Goal: Task Accomplishment & Management: Use online tool/utility

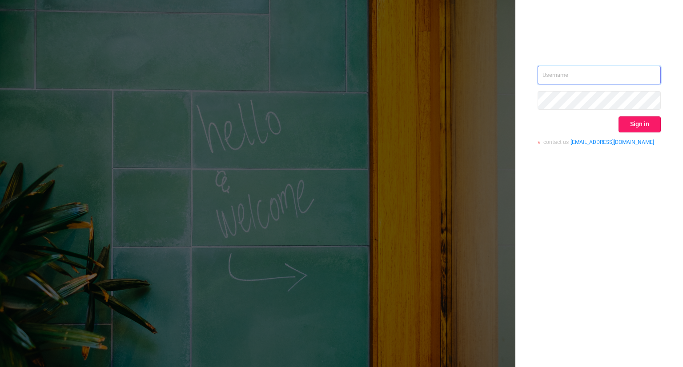
type input "[PERSON_NAME][EMAIL_ADDRESS][DOMAIN_NAME]"
click at [642, 126] on button "Sign in" at bounding box center [639, 124] width 42 height 16
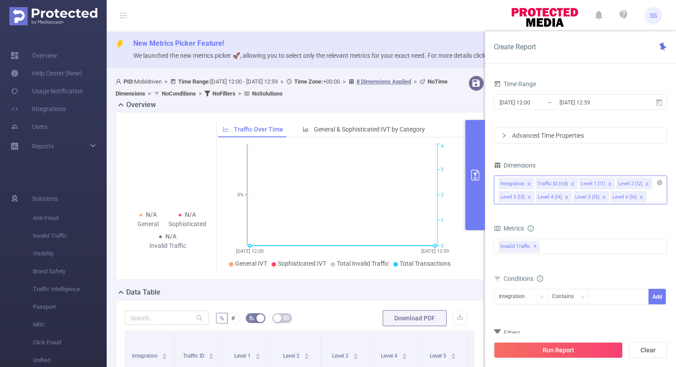
click at [570, 184] on icon "icon: close" at bounding box center [572, 184] width 4 height 4
click at [659, 184] on icon "icon: close-circle" at bounding box center [659, 182] width 5 height 5
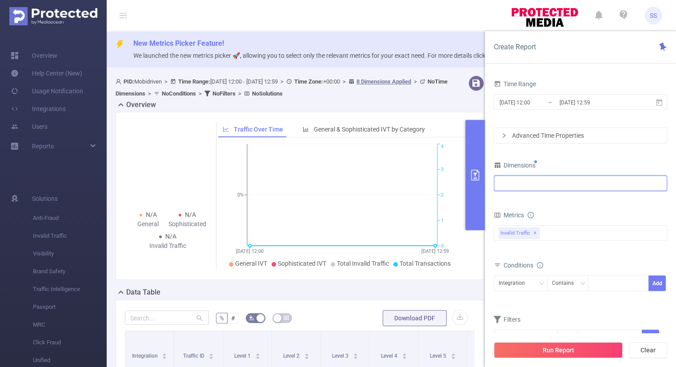
click at [508, 182] on div at bounding box center [581, 183] width 164 height 15
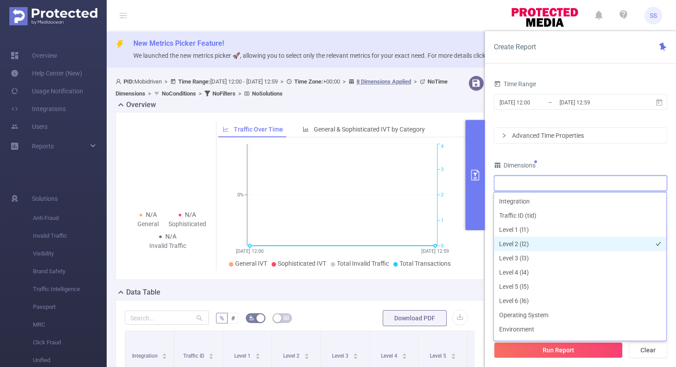
click at [540, 246] on li "Level 2 (l2)" at bounding box center [580, 244] width 172 height 14
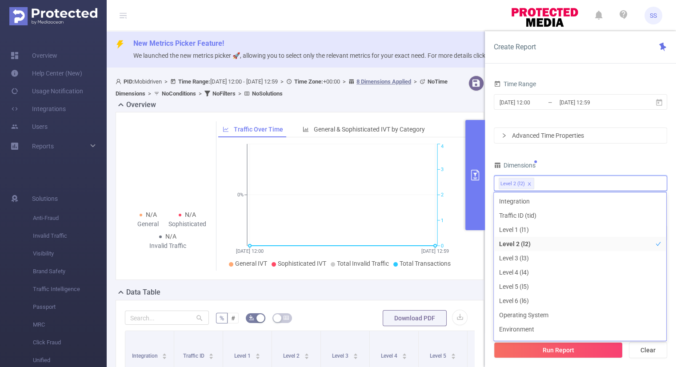
click at [616, 159] on div "Dimensions" at bounding box center [580, 166] width 173 height 15
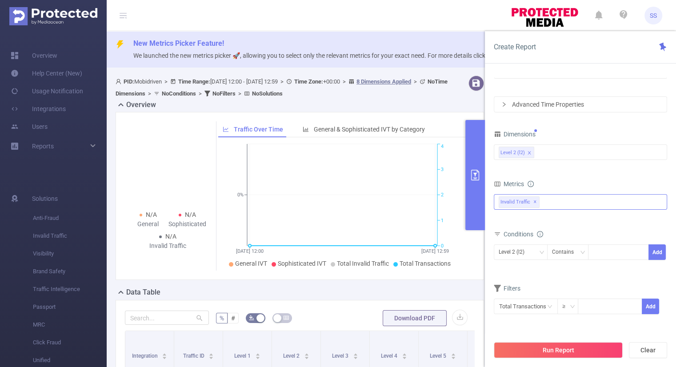
click at [546, 202] on div "Invalid Traffic ✕" at bounding box center [580, 202] width 173 height 16
click at [506, 206] on span at bounding box center [508, 205] width 7 height 7
click at [587, 178] on div "Metrics" at bounding box center [580, 185] width 173 height 15
click at [576, 253] on div "Contains" at bounding box center [566, 252] width 28 height 15
click at [568, 282] on li "Is" at bounding box center [576, 284] width 59 height 14
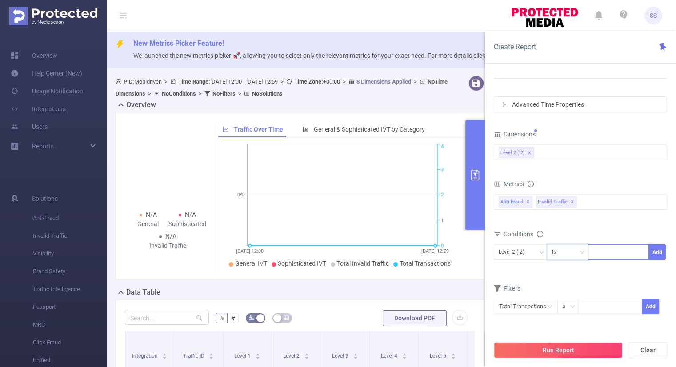
click at [612, 256] on div at bounding box center [618, 252] width 51 height 15
paste input "15198"
type input "15198"
click at [660, 251] on button "Add" at bounding box center [657, 252] width 17 height 16
click at [557, 352] on button "Run Report" at bounding box center [558, 350] width 129 height 16
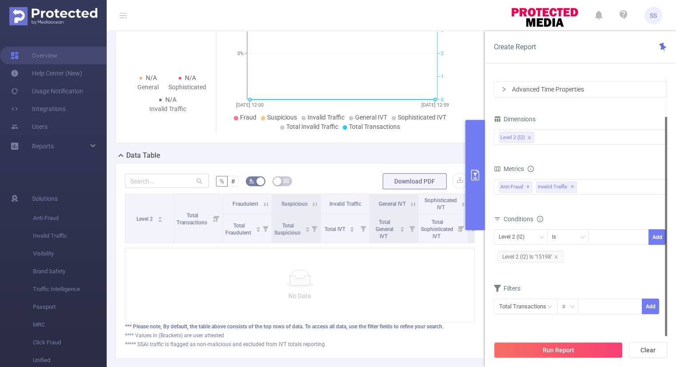
scroll to position [189, 0]
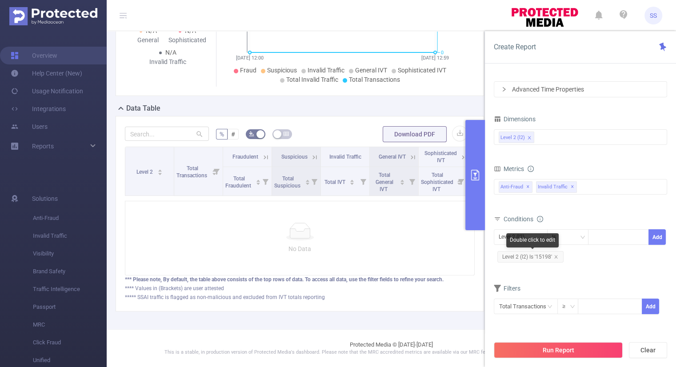
click at [558, 256] on span "Level 2 (l2) Is '15198'" at bounding box center [530, 257] width 66 height 12
click at [557, 256] on span "Level 2 (l2) Is '15198'" at bounding box center [530, 257] width 66 height 12
click at [555, 256] on icon "icon: close" at bounding box center [556, 257] width 4 height 4
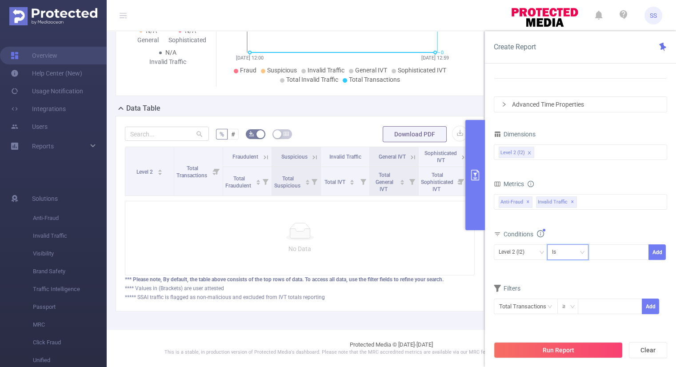
click at [580, 250] on icon "icon: down" at bounding box center [582, 252] width 5 height 5
click at [571, 268] on li "Contains" at bounding box center [576, 270] width 59 height 14
click at [609, 253] on div at bounding box center [618, 252] width 51 height 15
paste input "15198"
type input "15198"
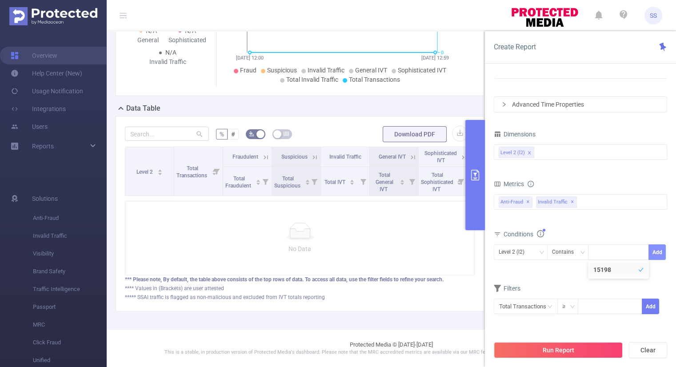
click at [661, 252] on button "Add" at bounding box center [657, 252] width 17 height 16
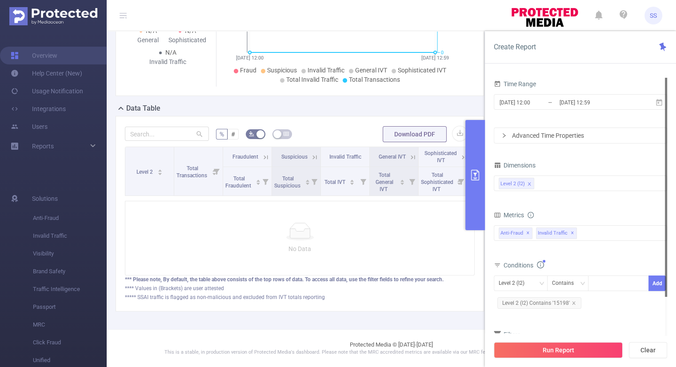
scroll to position [0, 0]
click at [522, 104] on input "[DATE] 12:00" at bounding box center [535, 102] width 72 height 12
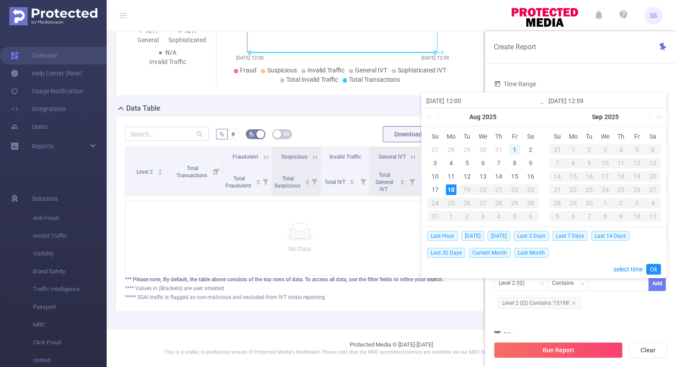
click at [517, 148] on div "1" at bounding box center [514, 149] width 11 height 11
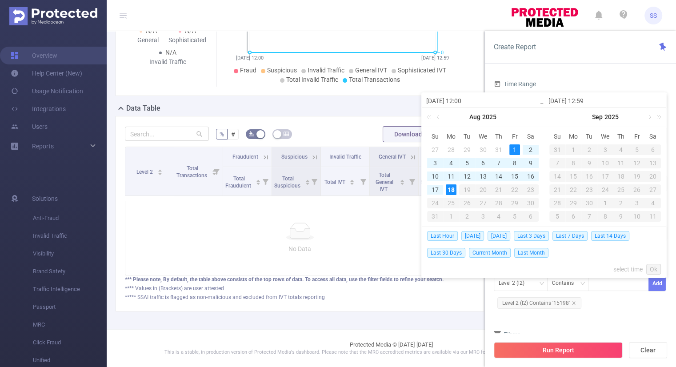
click at [448, 192] on div "18" at bounding box center [451, 189] width 11 height 11
type input "[DATE] 12:00"
click at [653, 264] on link "Ok" at bounding box center [653, 269] width 15 height 11
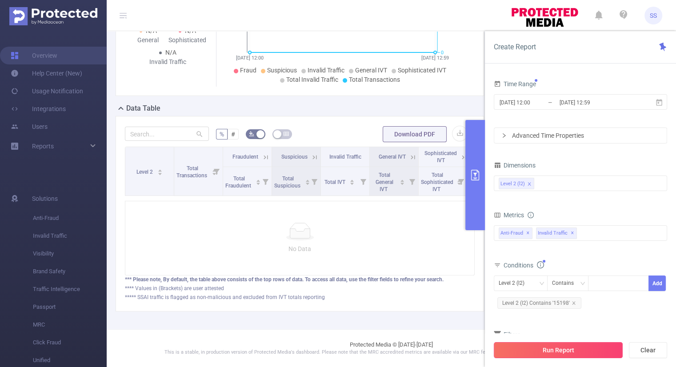
click at [603, 349] on button "Run Report" at bounding box center [558, 350] width 129 height 16
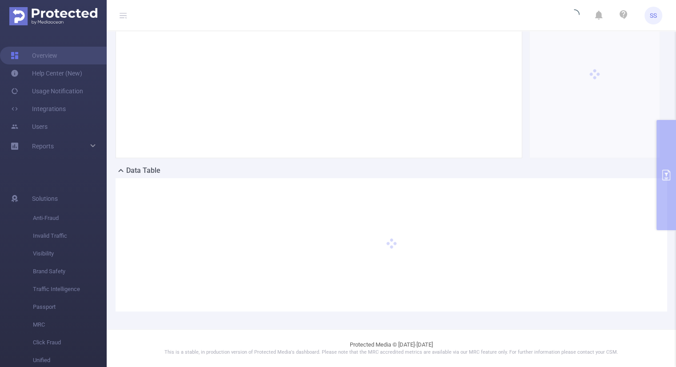
scroll to position [121, 0]
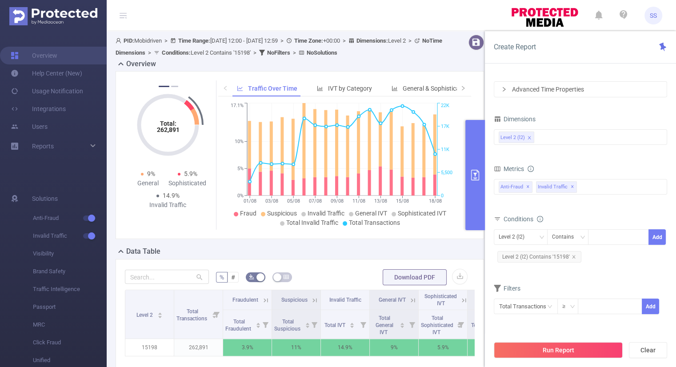
scroll to position [160, 0]
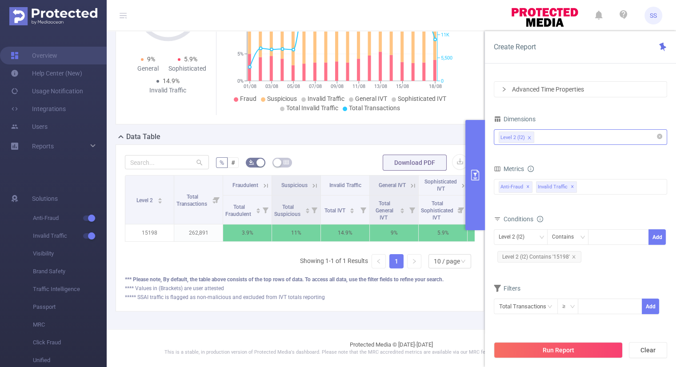
click at [551, 135] on div "Level 2 (l2)" at bounding box center [581, 137] width 164 height 15
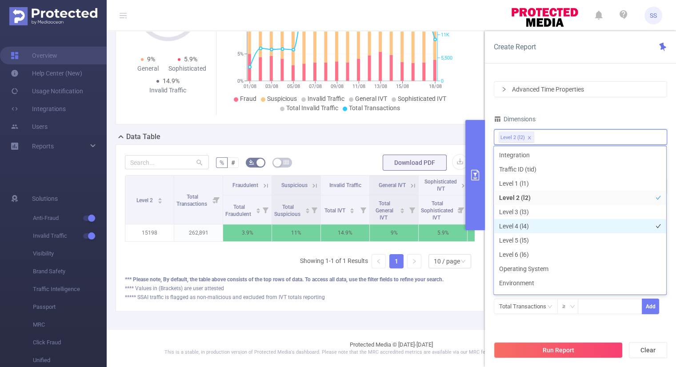
click at [528, 224] on li "Level 4 (l4)" at bounding box center [580, 226] width 172 height 14
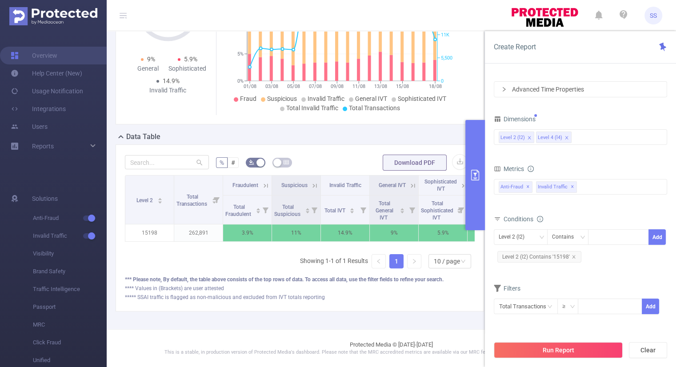
click at [576, 104] on div "Time Range [DATE] 12:00 _ [DATE] 12:59 Advanced Time Properties Dimensions Leve…" at bounding box center [580, 179] width 173 height 294
click at [568, 348] on button "Run Report" at bounding box center [558, 350] width 129 height 16
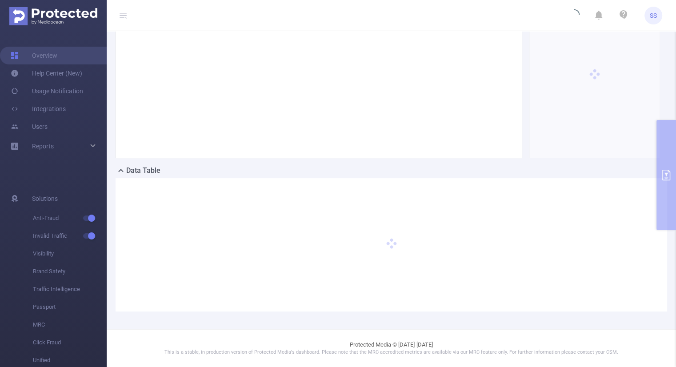
scroll to position [121, 0]
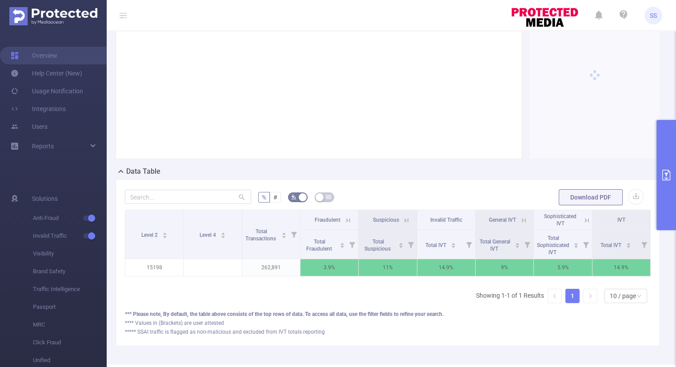
click at [663, 209] on button "primary" at bounding box center [667, 175] width 20 height 110
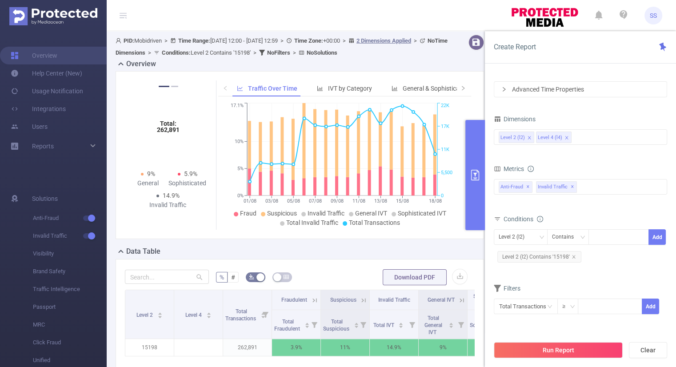
click at [565, 140] on icon "icon: close" at bounding box center [567, 138] width 4 height 5
click at [569, 137] on div "Level 2 (l2)" at bounding box center [581, 137] width 164 height 15
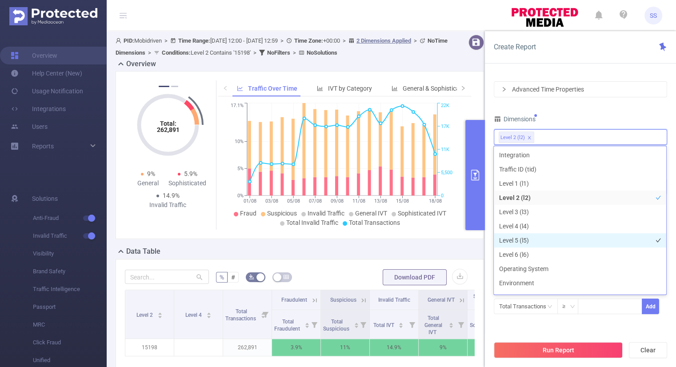
click at [546, 240] on li "Level 5 (l5)" at bounding box center [580, 240] width 172 height 14
drag, startPoint x: 608, startPoint y: 109, endPoint x: 610, endPoint y: 144, distance: 35.6
click at [608, 109] on div "Time Range [DATE] 12:00 _ [DATE] 12:59 Advanced Time Properties Dimensions Leve…" at bounding box center [580, 179] width 173 height 294
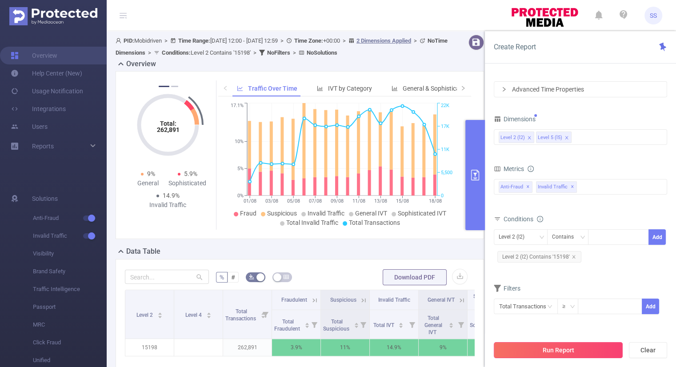
click at [601, 343] on button "Run Report" at bounding box center [558, 350] width 129 height 16
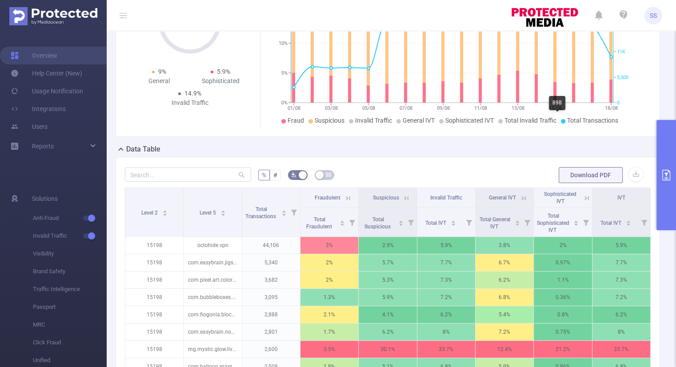
scroll to position [130, 0]
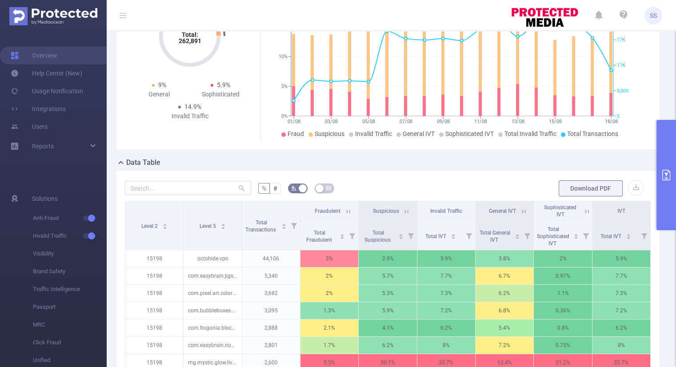
click at [661, 172] on icon "primary" at bounding box center [666, 175] width 11 height 11
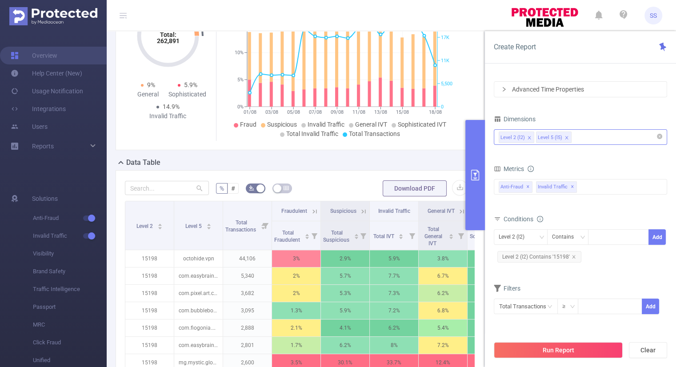
click at [565, 137] on icon "icon: close" at bounding box center [566, 137] width 3 height 3
click at [551, 137] on div "Level 2 (l2)" at bounding box center [581, 137] width 164 height 15
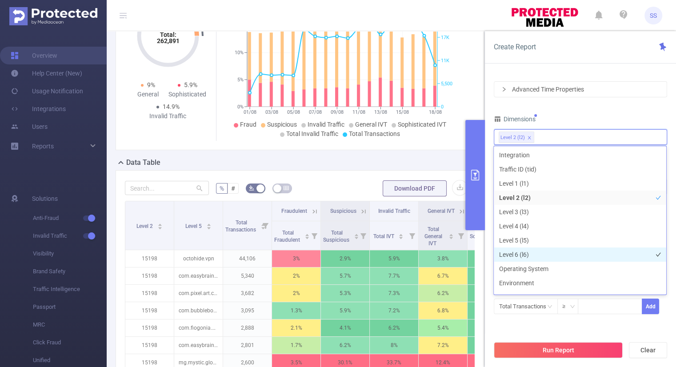
click at [530, 251] on li "Level 6 (l6)" at bounding box center [580, 255] width 172 height 14
click at [589, 111] on div "Time Range [DATE] 12:00 _ [DATE] 12:59 Advanced Time Properties Dimensions Leve…" at bounding box center [580, 179] width 173 height 294
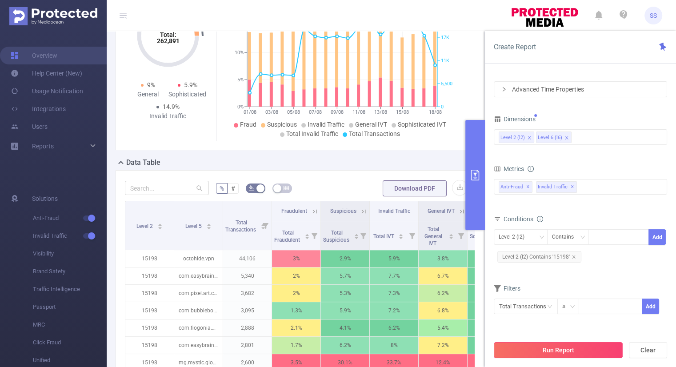
click at [596, 352] on button "Run Report" at bounding box center [558, 350] width 129 height 16
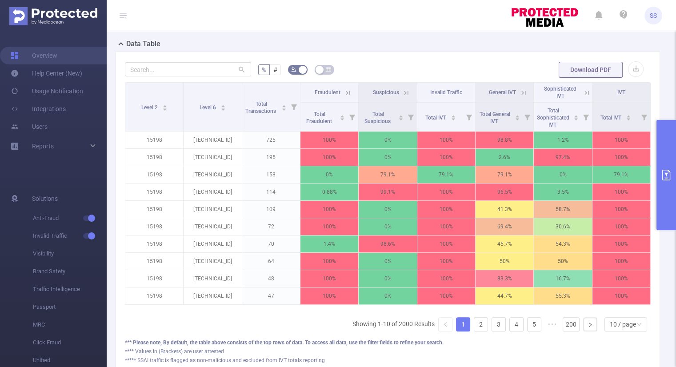
scroll to position [254, 0]
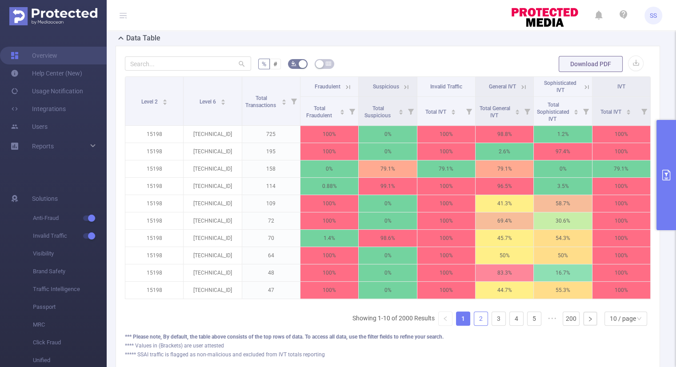
click at [477, 325] on link "2" at bounding box center [480, 318] width 13 height 13
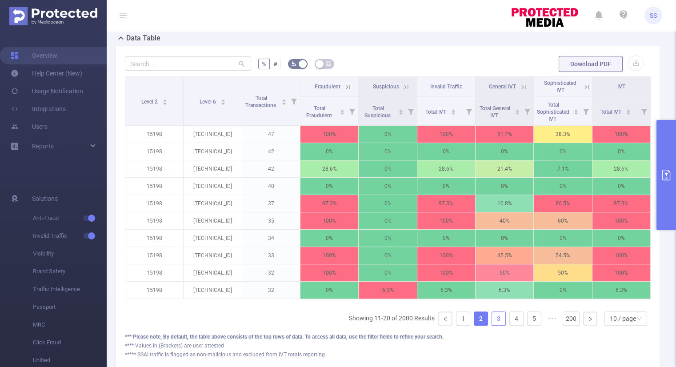
click at [492, 325] on link "3" at bounding box center [498, 318] width 13 height 13
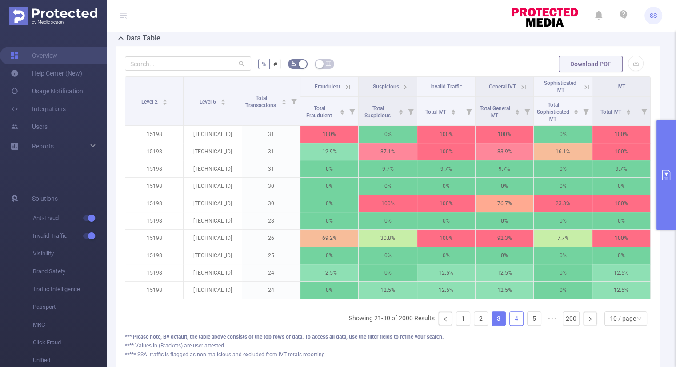
click at [514, 325] on link "4" at bounding box center [516, 318] width 13 height 13
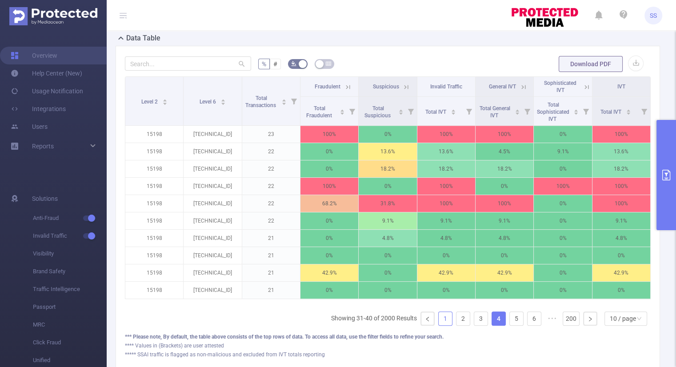
click at [439, 325] on link "1" at bounding box center [445, 318] width 13 height 13
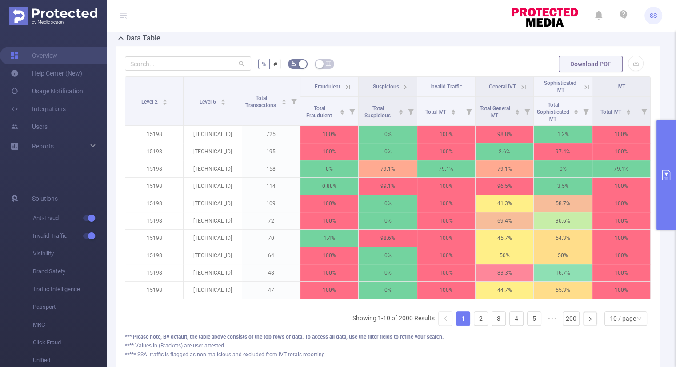
click at [665, 182] on button "primary" at bounding box center [667, 175] width 20 height 110
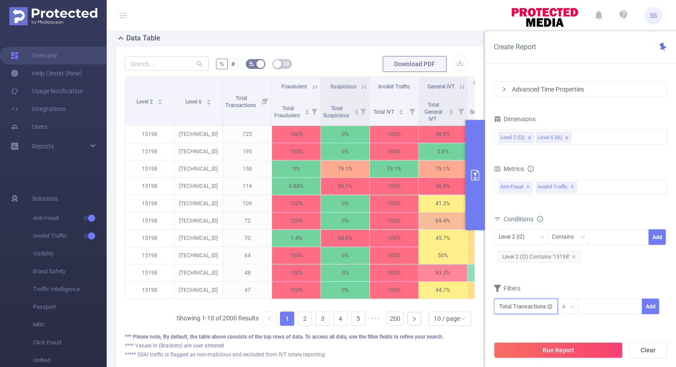
click at [539, 308] on input "text" at bounding box center [526, 307] width 64 height 16
click at [525, 239] on li "Anti-Fraud" at bounding box center [525, 239] width 64 height 14
click at [573, 228] on li "Fraudulent" at bounding box center [582, 225] width 53 height 14
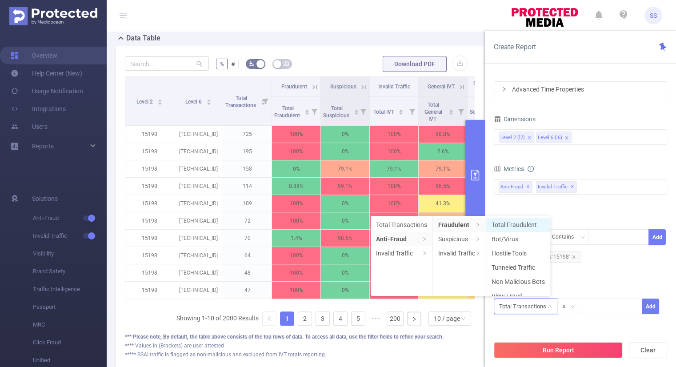
click at [529, 228] on li "Total Fraudulent" at bounding box center [518, 225] width 64 height 14
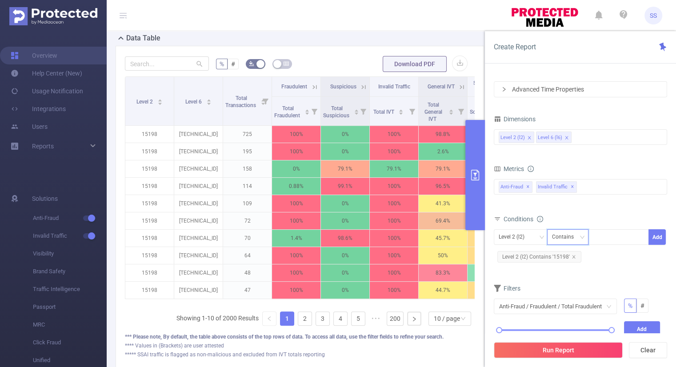
click at [580, 236] on icon "icon: down" at bounding box center [582, 237] width 5 height 5
click at [600, 201] on div "bp_total bp_adult bp_arms bp_crime bp_death_injury_military bp_piracy bp_hate_a…" at bounding box center [580, 192] width 173 height 26
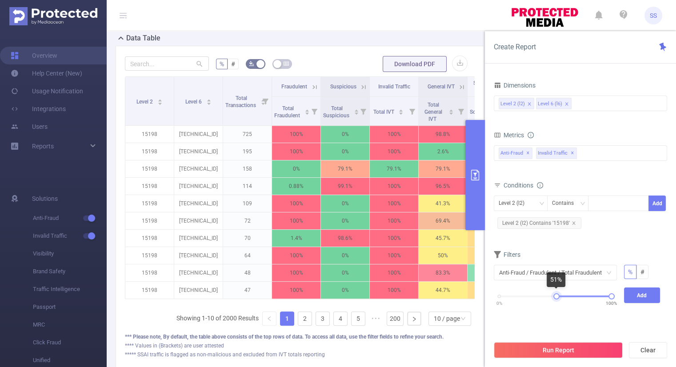
drag, startPoint x: 499, startPoint y: 296, endPoint x: 556, endPoint y: 299, distance: 57.0
click at [556, 299] on div "0% 100%" at bounding box center [555, 300] width 130 height 24
click at [637, 299] on button "Add" at bounding box center [642, 296] width 36 height 16
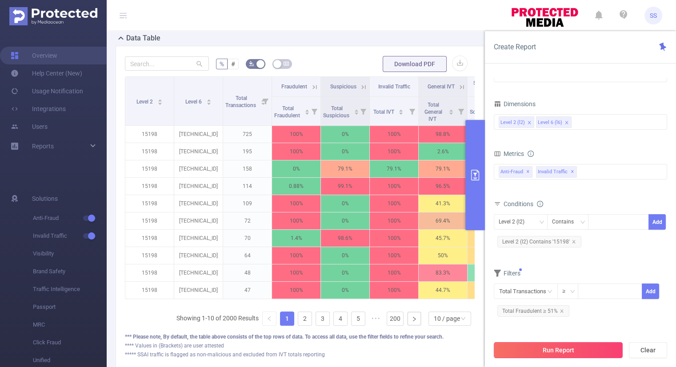
click at [577, 351] on button "Run Report" at bounding box center [558, 350] width 129 height 16
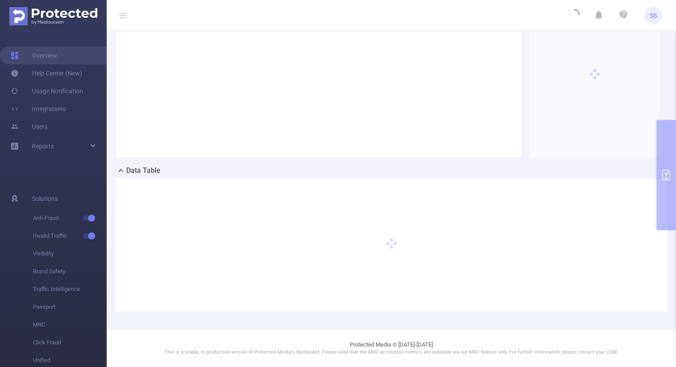
scroll to position [121, 0]
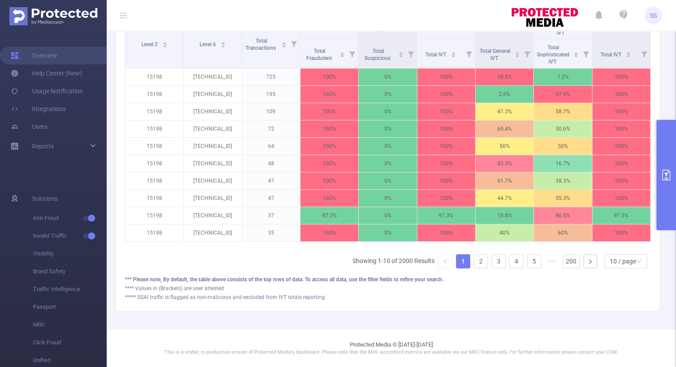
scroll to position [94, 0]
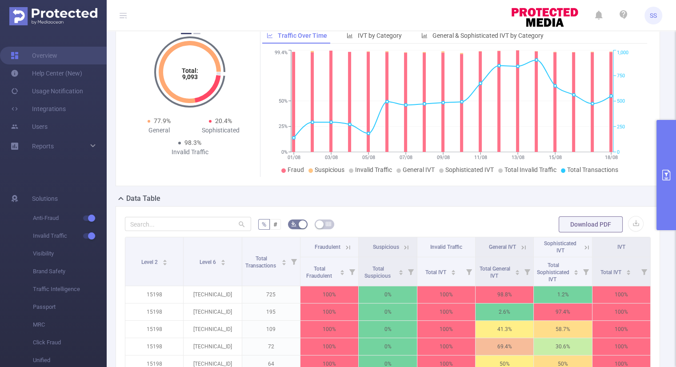
click at [662, 185] on button "primary" at bounding box center [667, 175] width 20 height 110
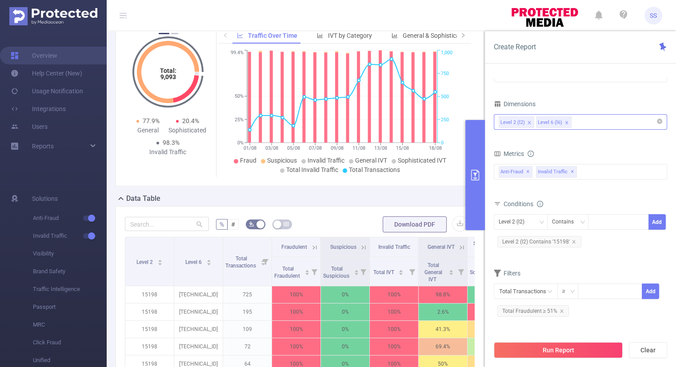
click at [586, 117] on div "Level 2 (l2) Level 6 (l6)" at bounding box center [581, 122] width 164 height 15
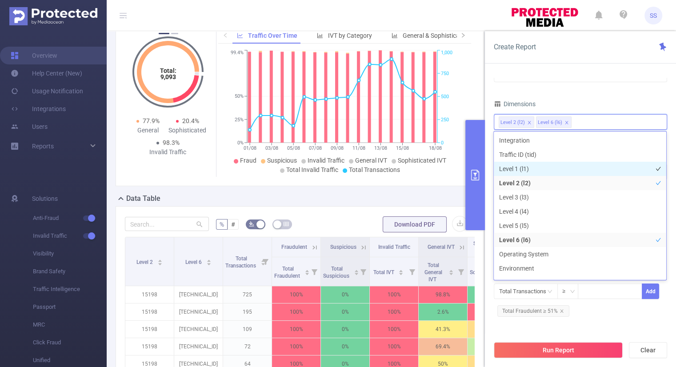
click at [525, 171] on li "Level 1 (l1)" at bounding box center [580, 169] width 172 height 14
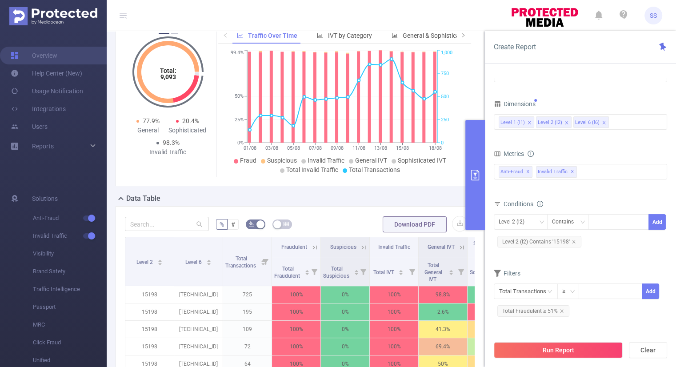
click at [612, 94] on div "Time Range [DATE] 12:00 _ [DATE] 12:59 Advanced Time Properties Dimensions Leve…" at bounding box center [580, 170] width 173 height 309
click at [565, 346] on button "Run Report" at bounding box center [558, 350] width 129 height 16
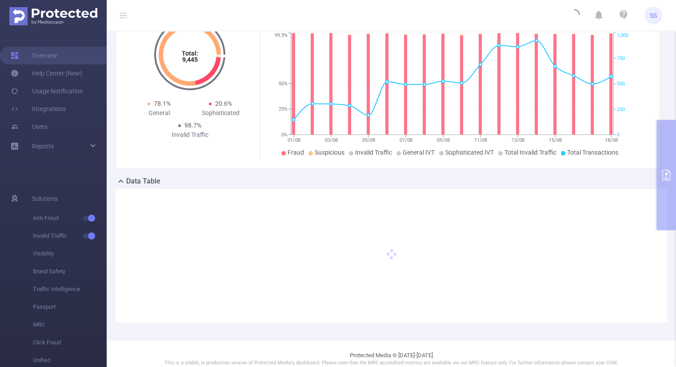
scroll to position [121, 0]
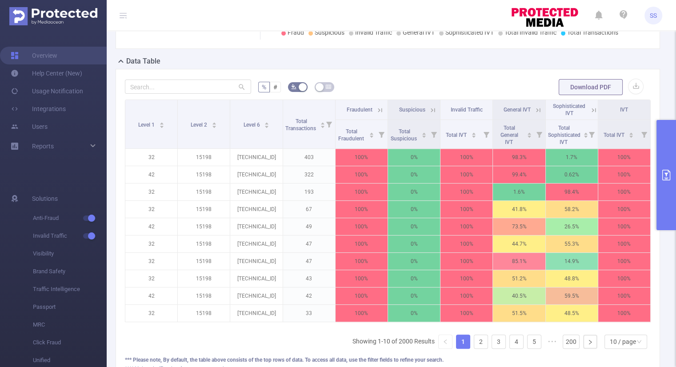
scroll to position [138, 0]
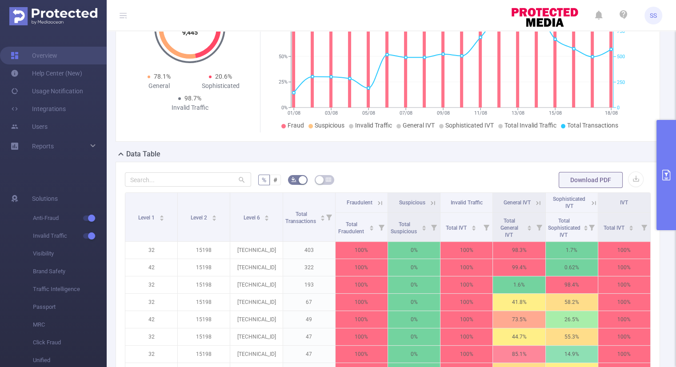
click at [664, 184] on button "primary" at bounding box center [667, 175] width 20 height 110
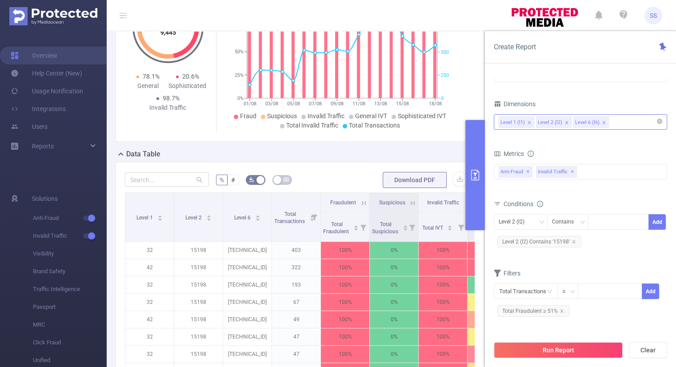
click at [530, 122] on icon "icon: close" at bounding box center [529, 122] width 4 height 4
click at [557, 140] on form "Dimensions Level 2 (l2) Level 6 (l6) Metrics bp_total bp_adult bp_arms bp_crime…" at bounding box center [580, 212] width 173 height 228
click at [557, 351] on button "Run Report" at bounding box center [558, 350] width 129 height 16
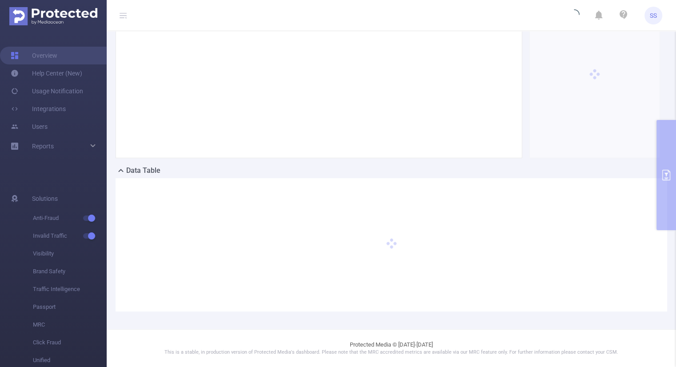
scroll to position [121, 0]
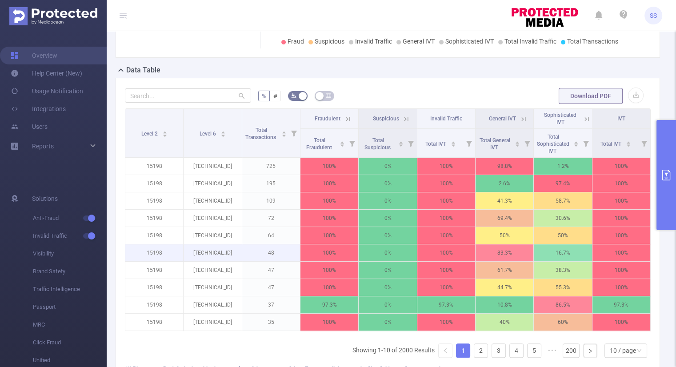
scroll to position [183, 0]
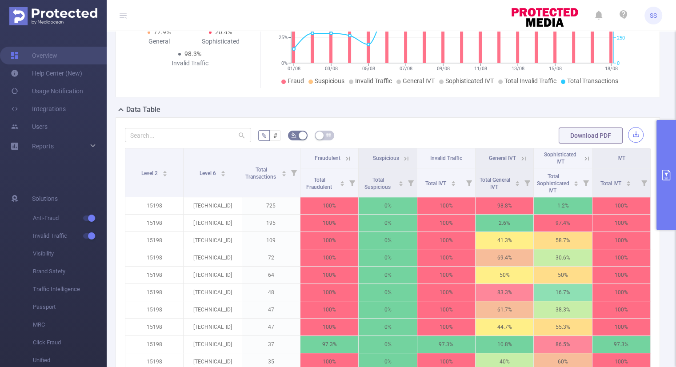
click at [629, 136] on button "button" at bounding box center [636, 135] width 16 height 16
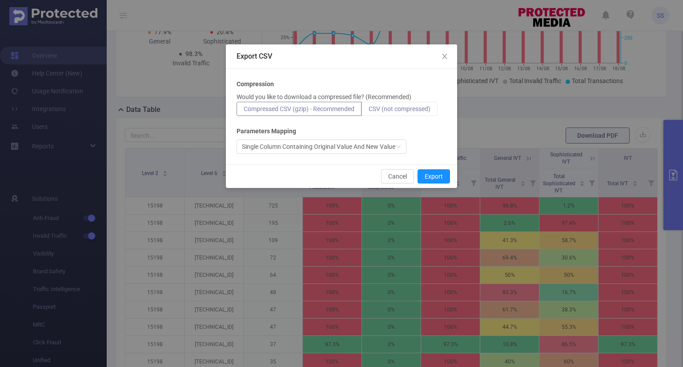
click at [396, 110] on span "CSV (not compressed)" at bounding box center [400, 108] width 62 height 7
click at [369, 111] on input "CSV (not compressed)" at bounding box center [369, 111] width 0 height 0
click at [443, 177] on button "Export" at bounding box center [433, 176] width 32 height 14
